Goal: Find contact information: Find contact information

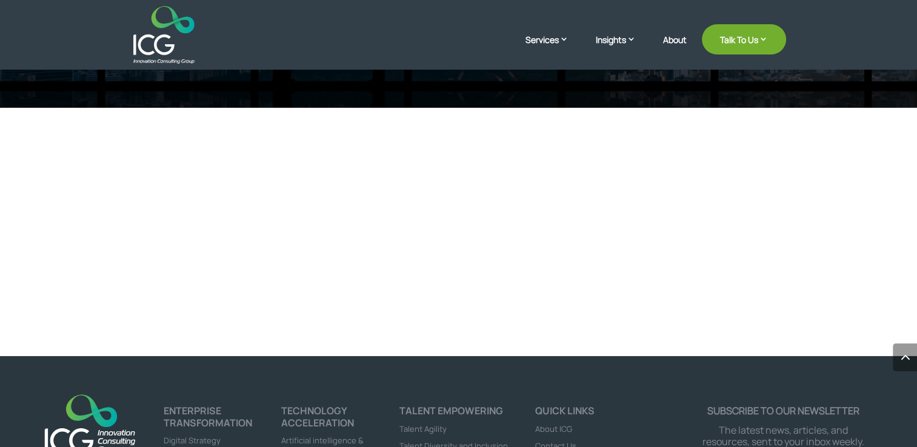
click at [557, 441] on span "Contact Us" at bounding box center [555, 446] width 41 height 11
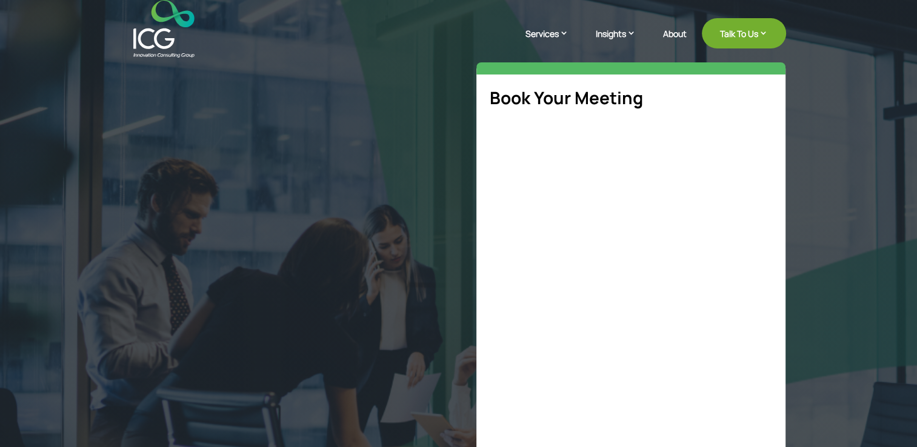
select select "**"
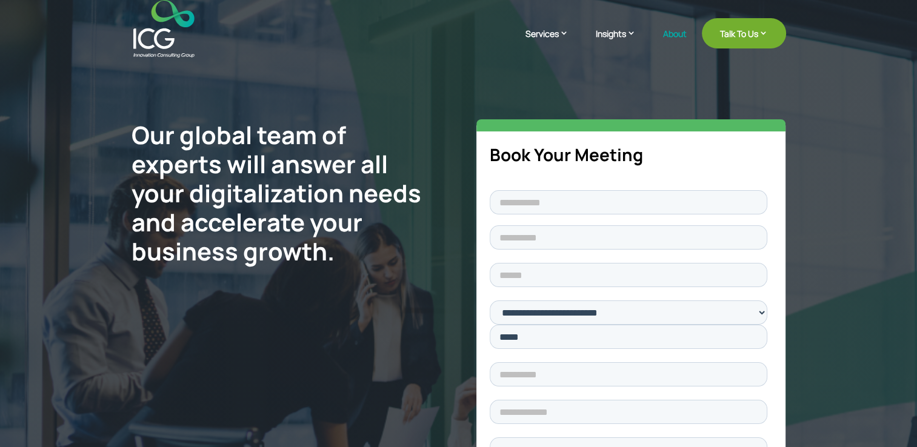
click at [667, 32] on link "About" at bounding box center [675, 43] width 24 height 28
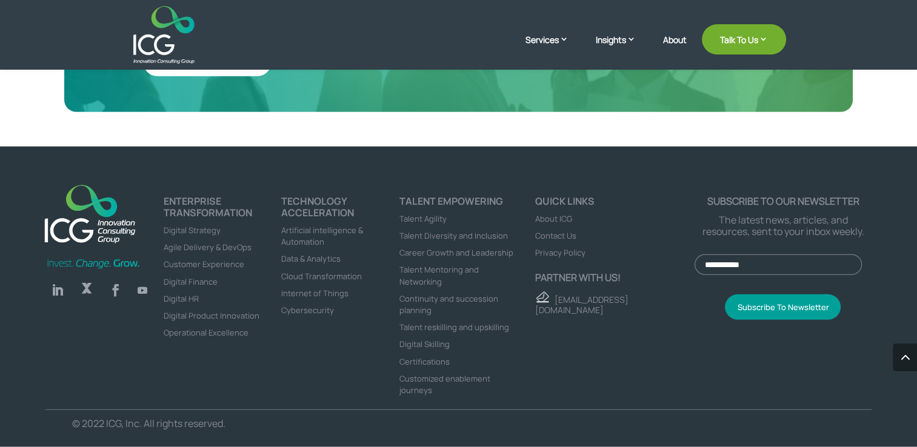
scroll to position [3335, 0]
click at [113, 281] on link "Follow" at bounding box center [116, 290] width 24 height 24
click at [59, 282] on link "Follow" at bounding box center [57, 290] width 24 height 24
click at [437, 356] on span "Certifications" at bounding box center [425, 361] width 50 height 11
